Goal: Task Accomplishment & Management: Manage account settings

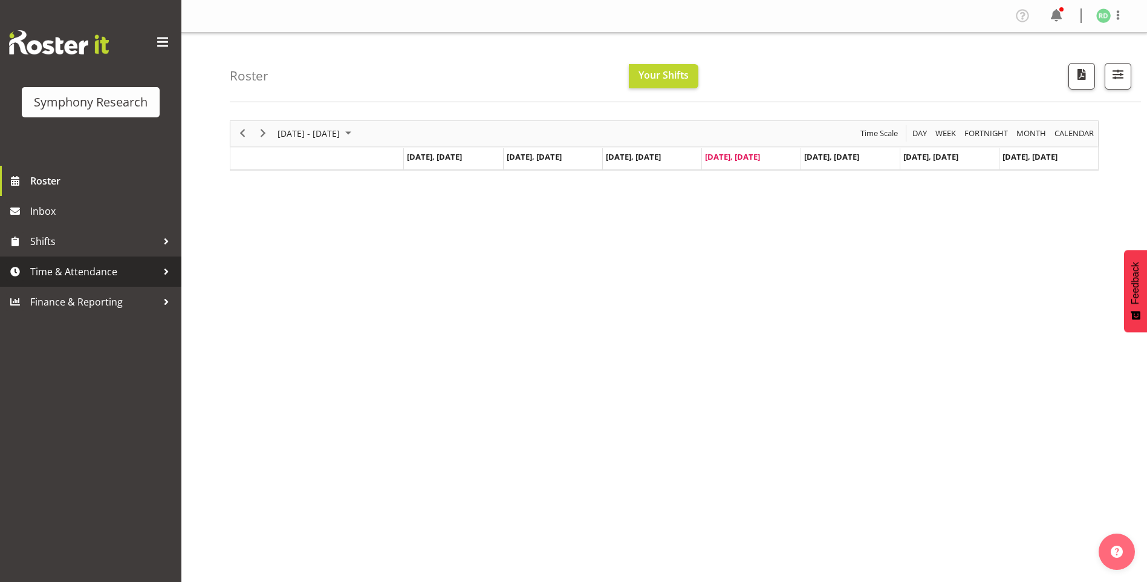
click at [54, 273] on span "Time & Attendance" at bounding box center [93, 272] width 127 height 18
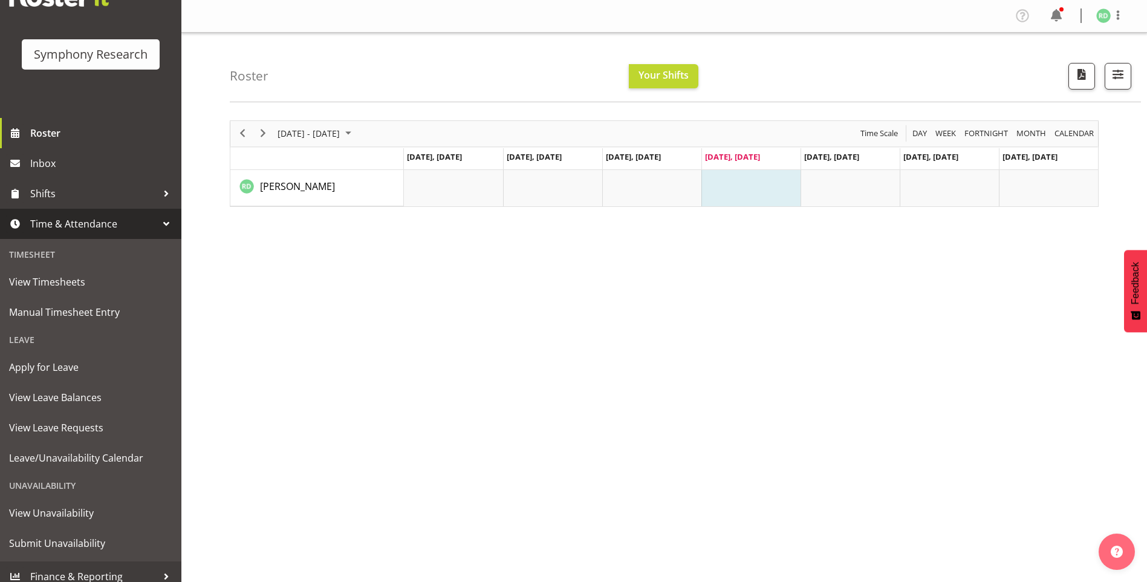
scroll to position [57, 0]
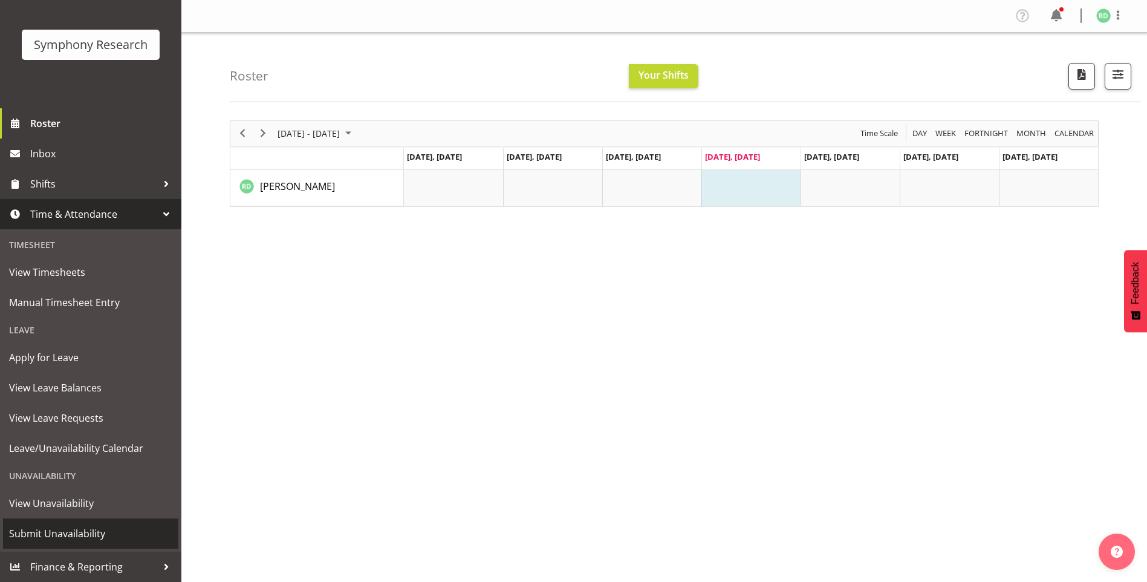
click at [83, 535] on span "Submit Unavailability" at bounding box center [90, 533] width 163 height 18
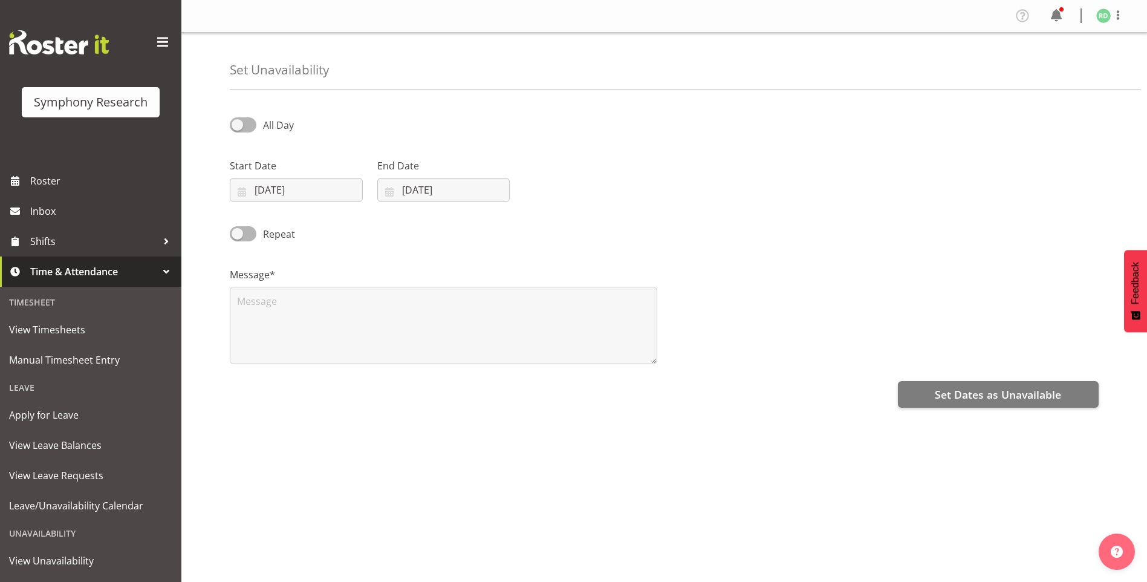
select select "9"
select select "2025"
click at [237, 189] on input "02/10/2025" at bounding box center [296, 190] width 133 height 24
click at [284, 308] on link "6" at bounding box center [278, 312] width 24 height 22
type input "06/10/2025"
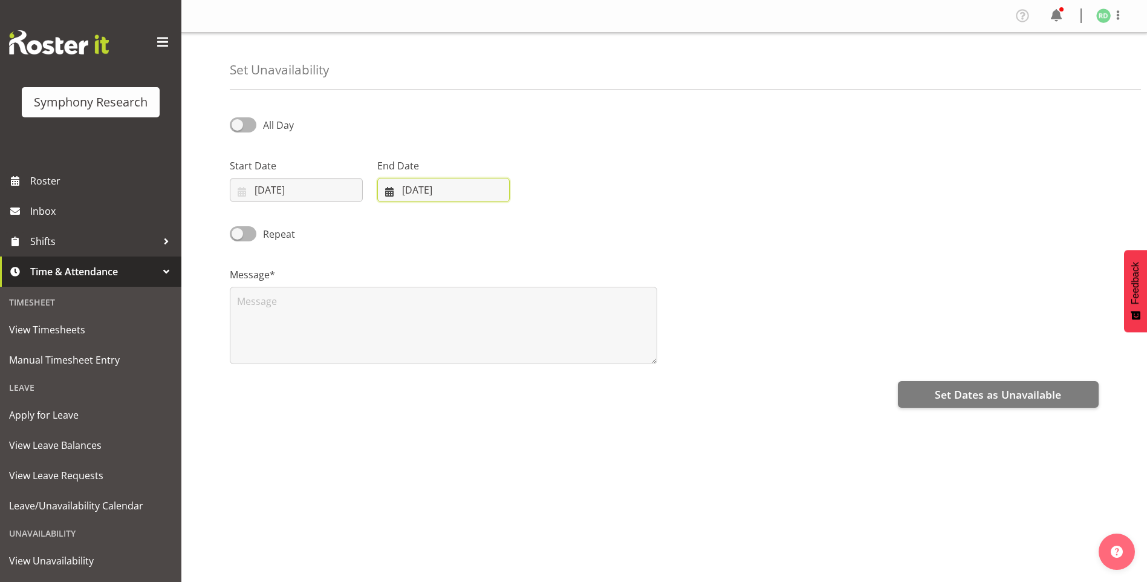
click at [387, 193] on input "02/10/2025" at bounding box center [443, 190] width 133 height 24
click at [526, 364] on link "24" at bounding box center [523, 356] width 24 height 22
type input "24/10/2025"
click at [369, 325] on textarea at bounding box center [444, 325] width 428 height 77
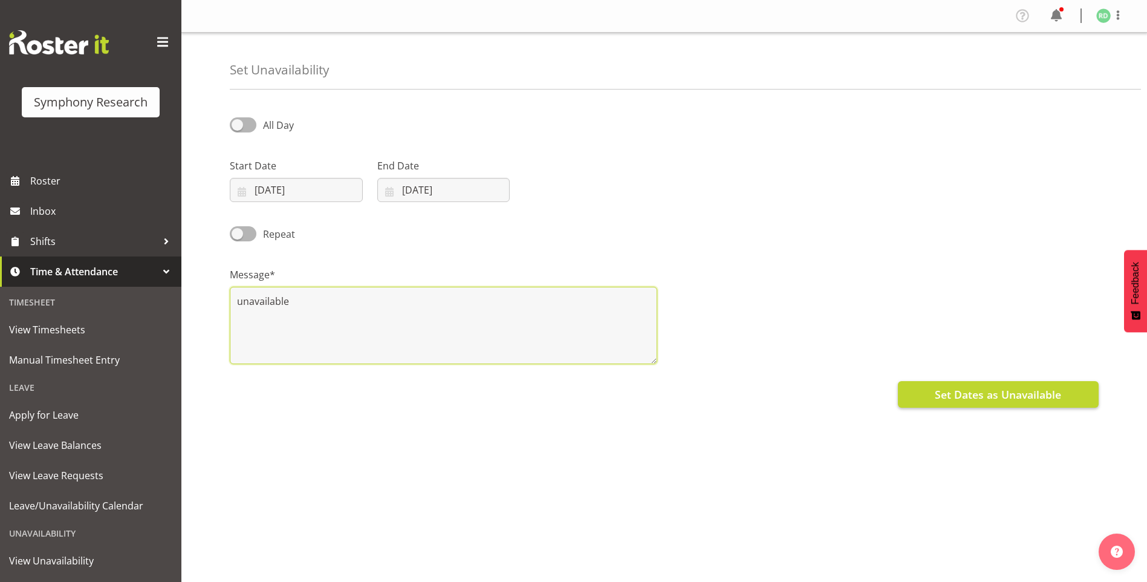
type textarea "unavailable"
click at [971, 408] on button "Set Dates as Unavailable" at bounding box center [998, 394] width 201 height 27
